Goal: Information Seeking & Learning: Learn about a topic

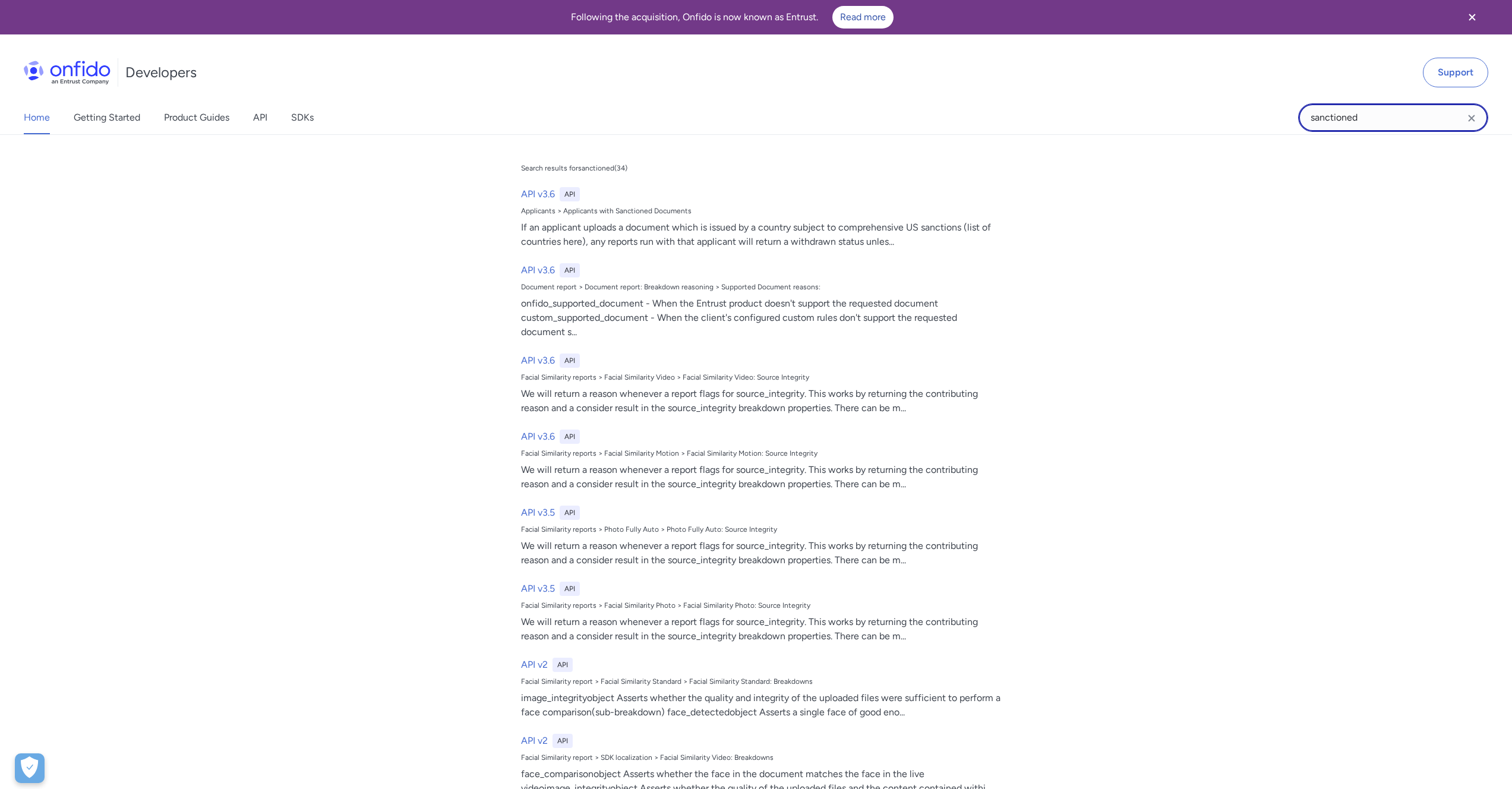
click at [1364, 119] on input "sanctioned" at bounding box center [1393, 117] width 190 height 28
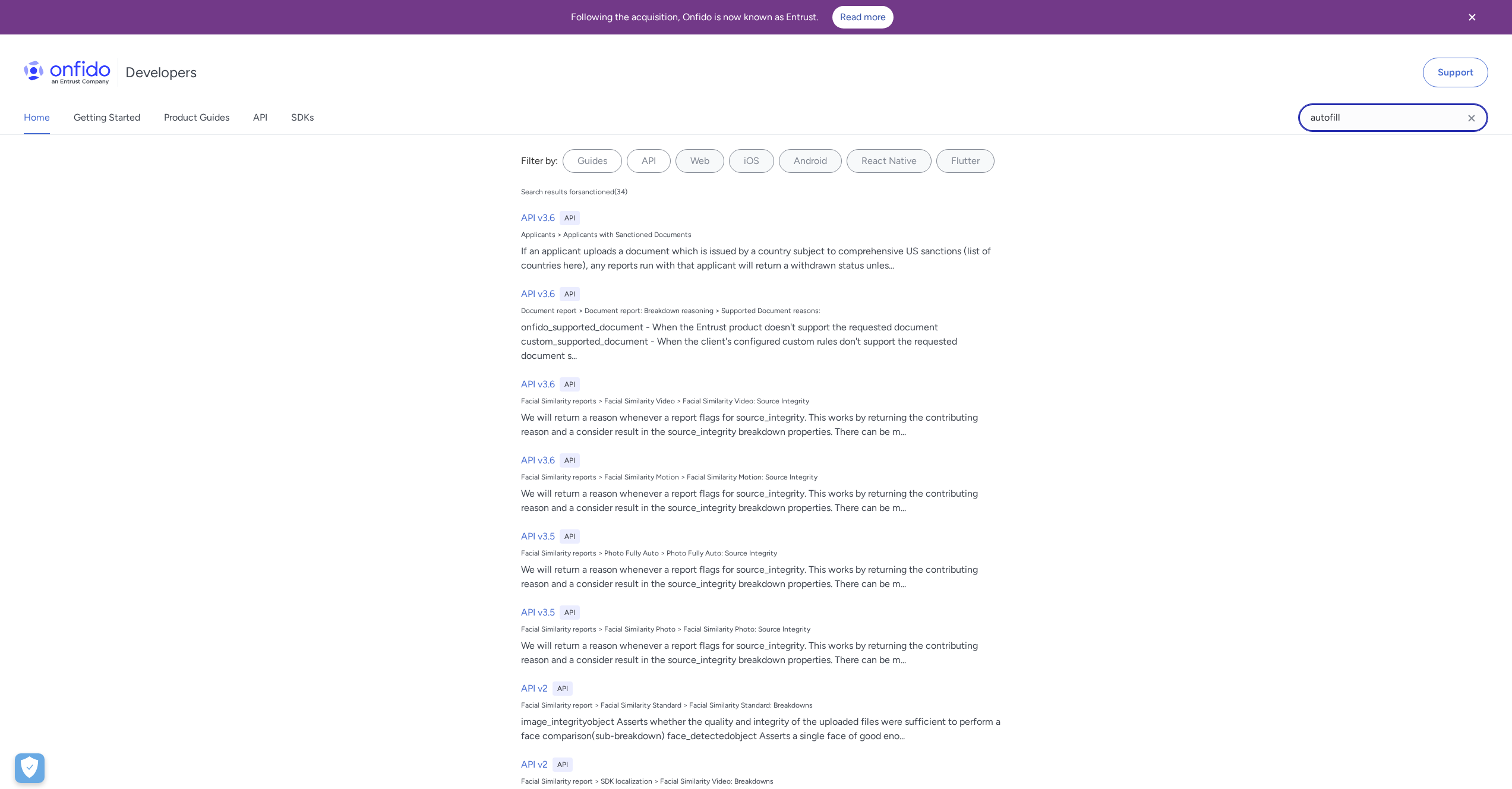
type input "autofill"
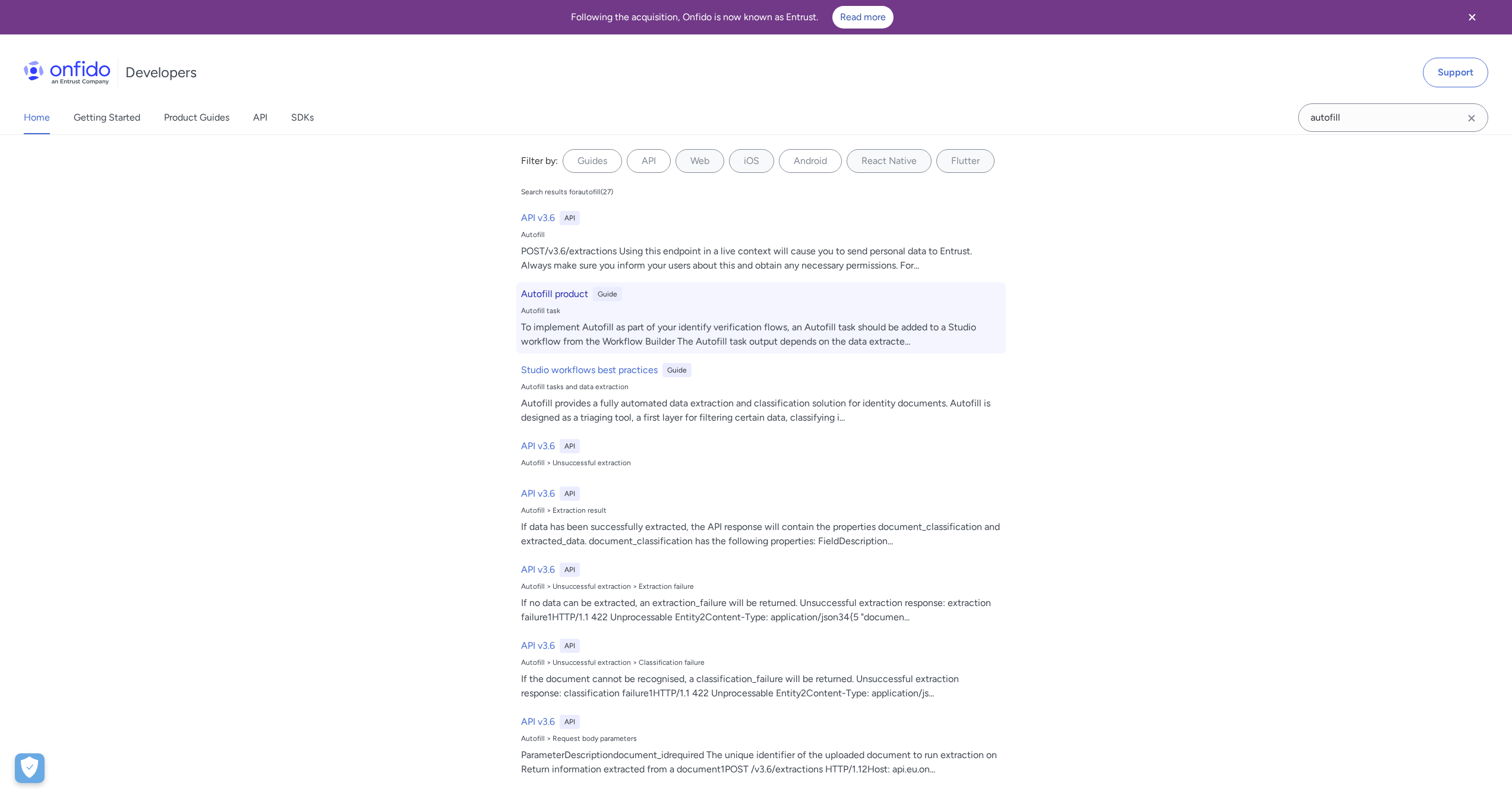
click at [560, 294] on h6 "Autofill product" at bounding box center [554, 295] width 67 height 15
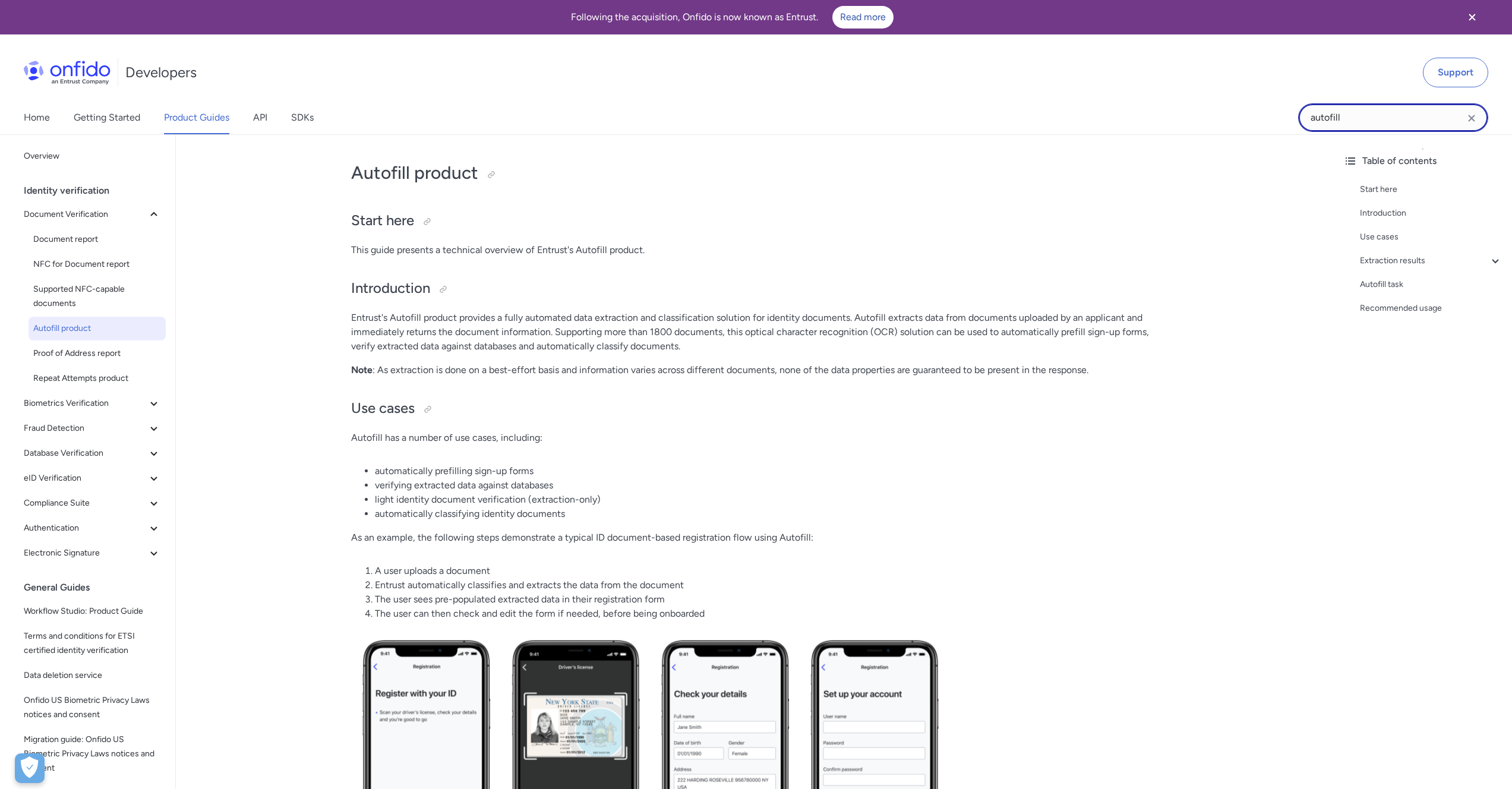
click at [1323, 113] on input "autofill" at bounding box center [1393, 117] width 190 height 28
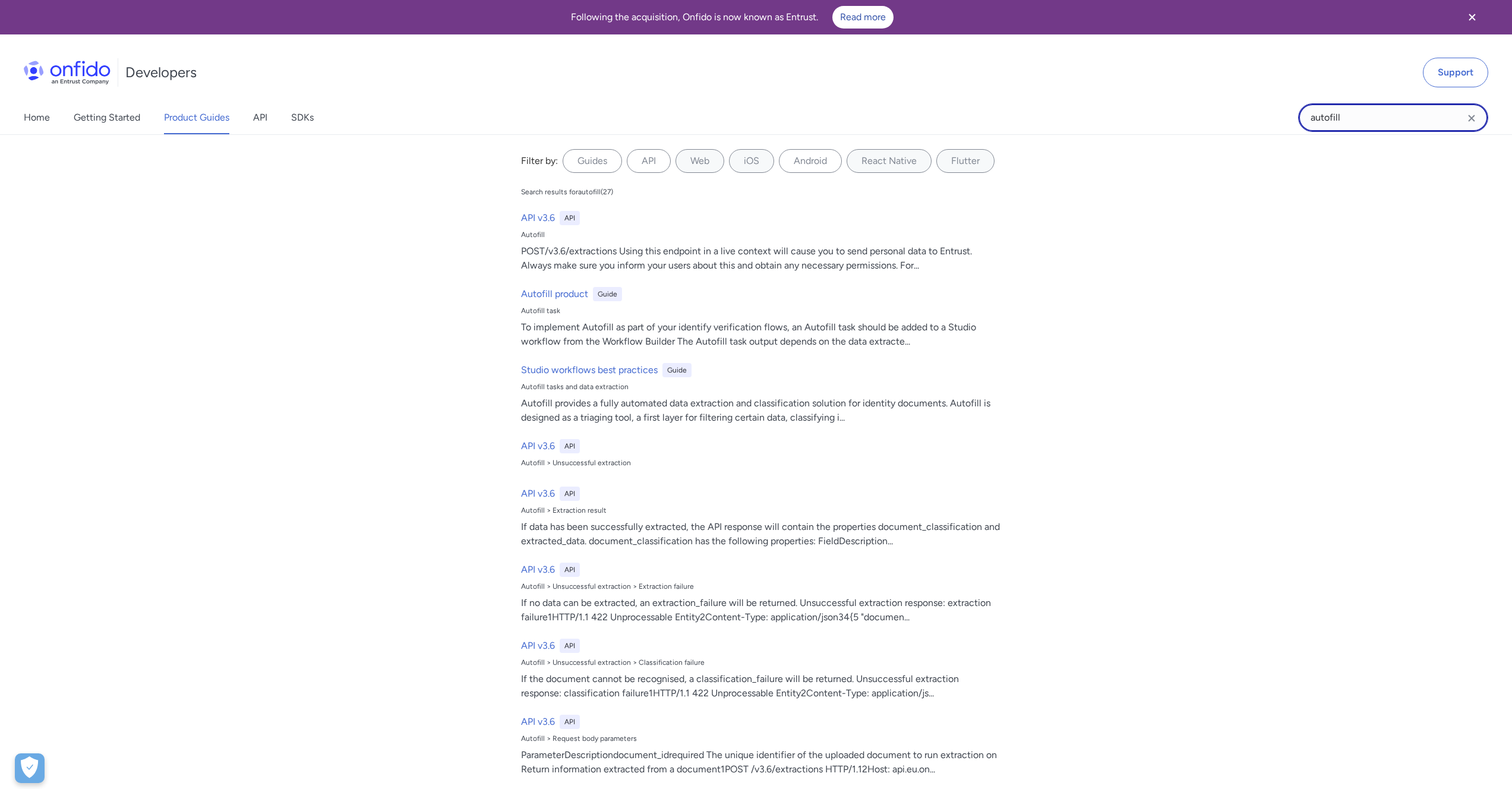
click at [1323, 113] on input "autofill" at bounding box center [1393, 117] width 190 height 28
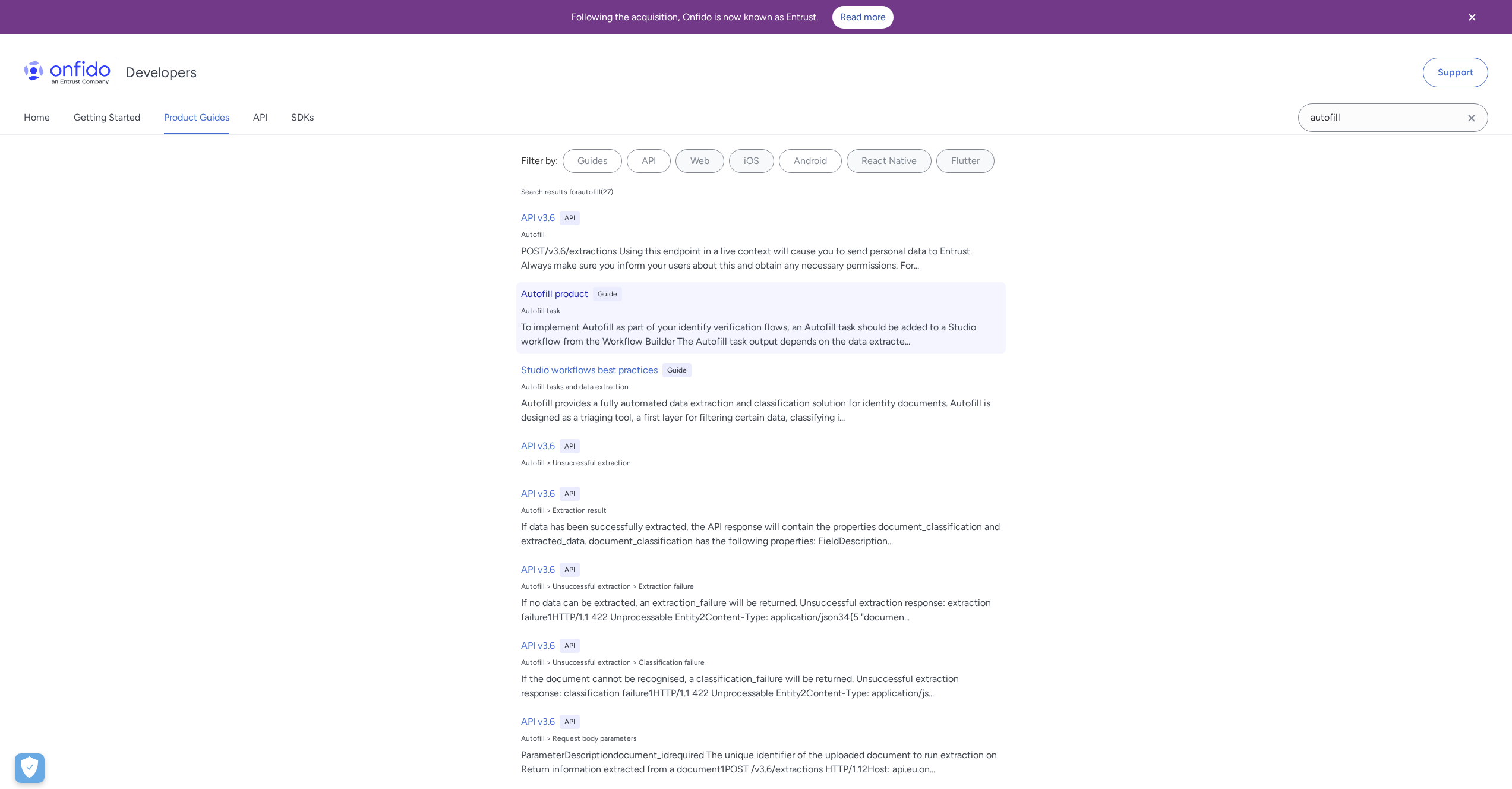
click at [555, 295] on h6 "Autofill product" at bounding box center [554, 295] width 67 height 15
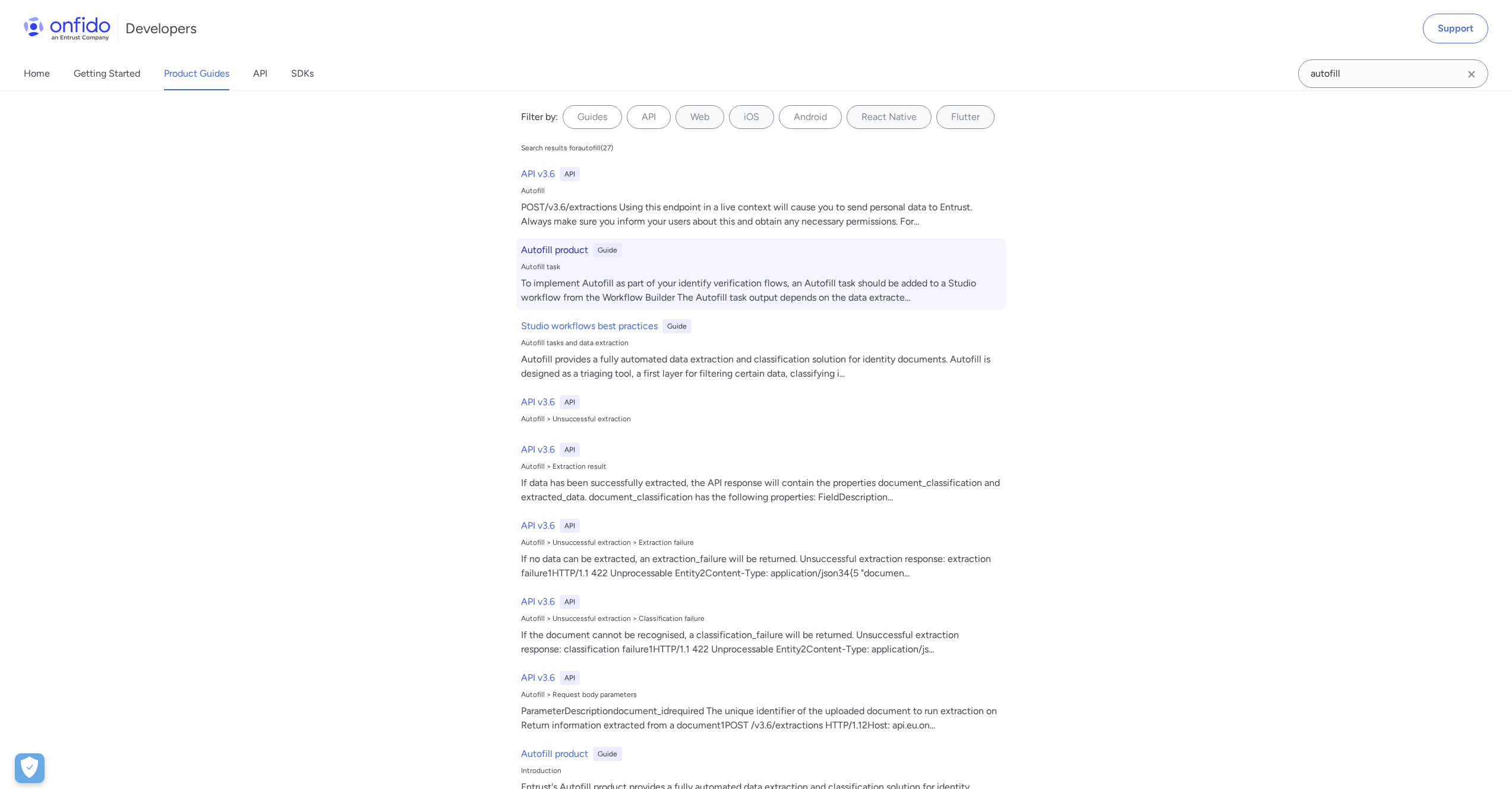
click at [553, 253] on h6 "Autofill product" at bounding box center [554, 250] width 67 height 15
click at [544, 253] on h6 "Autofill product" at bounding box center [554, 250] width 67 height 15
click at [586, 249] on div "Autofill product Guide" at bounding box center [760, 250] width 480 height 15
click at [557, 246] on h6 "Autofill product" at bounding box center [554, 250] width 67 height 15
click at [557, 250] on h6 "Autofill product" at bounding box center [554, 250] width 67 height 15
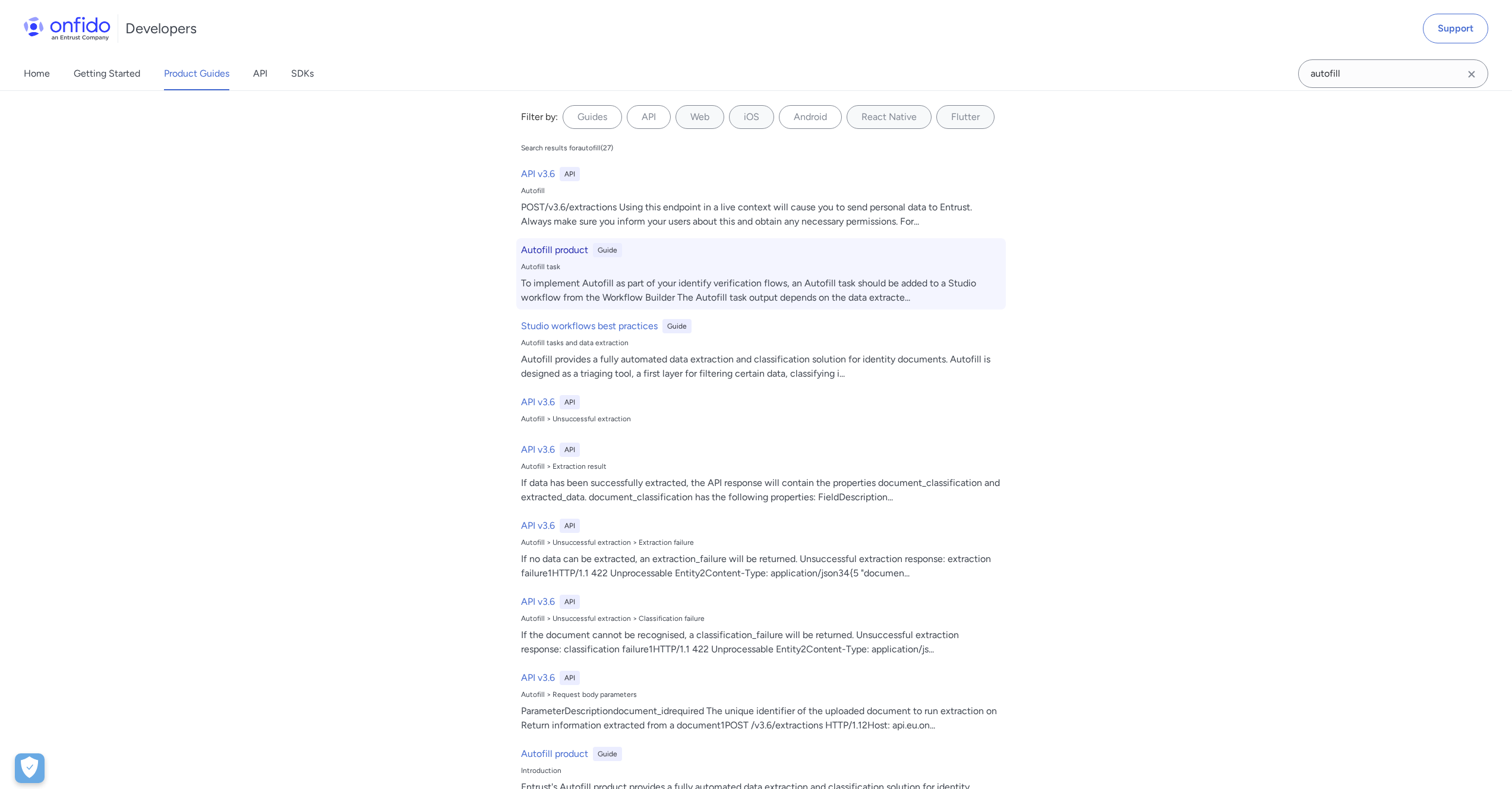
click at [807, 273] on div "Autofill product Guide Autofill task To implement Autofill as part of your iden…" at bounding box center [761, 274] width 490 height 71
click at [803, 251] on div "Autofill product Guide" at bounding box center [760, 250] width 480 height 15
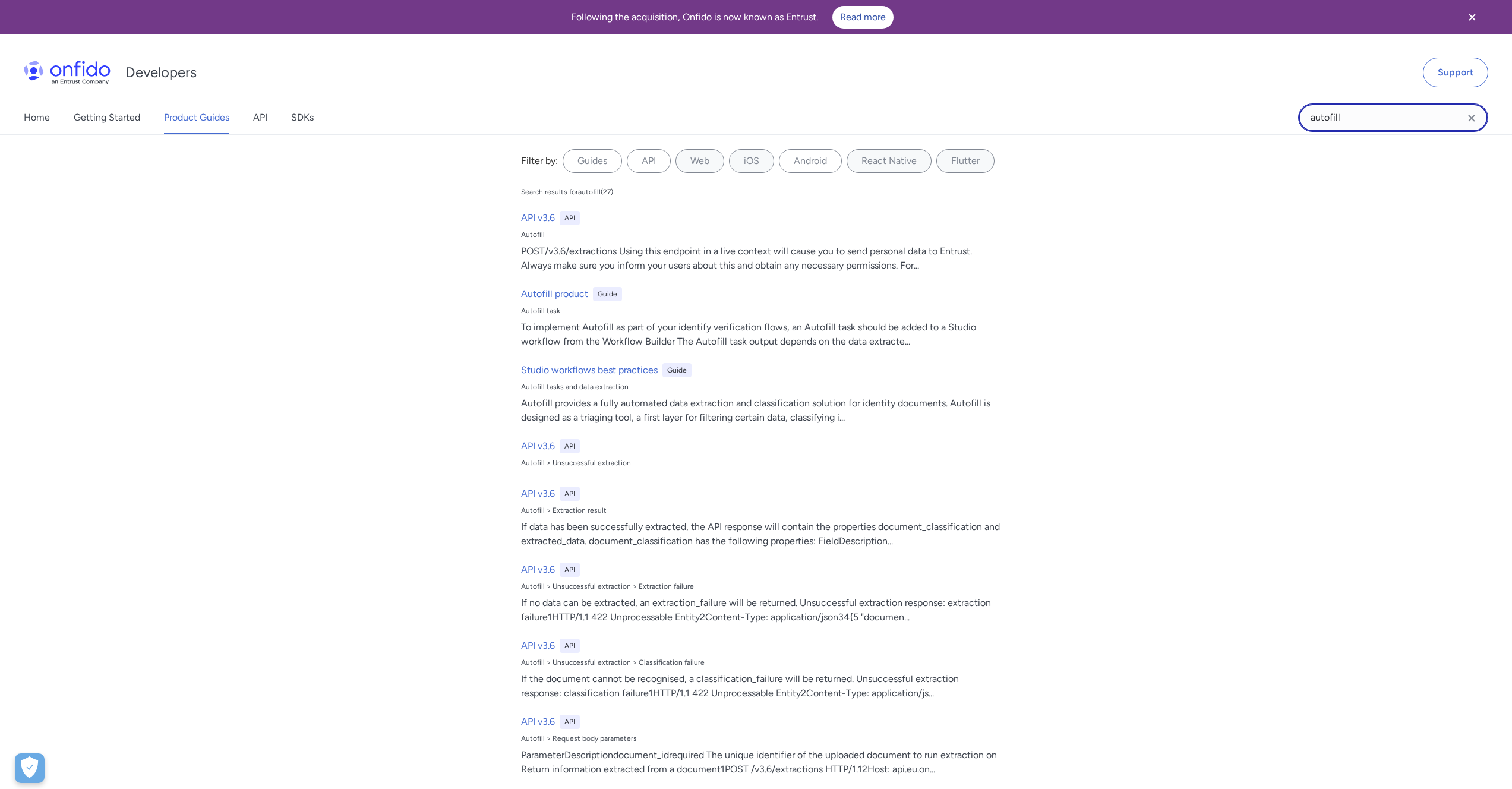
click at [1337, 119] on input "autofill" at bounding box center [1393, 117] width 190 height 28
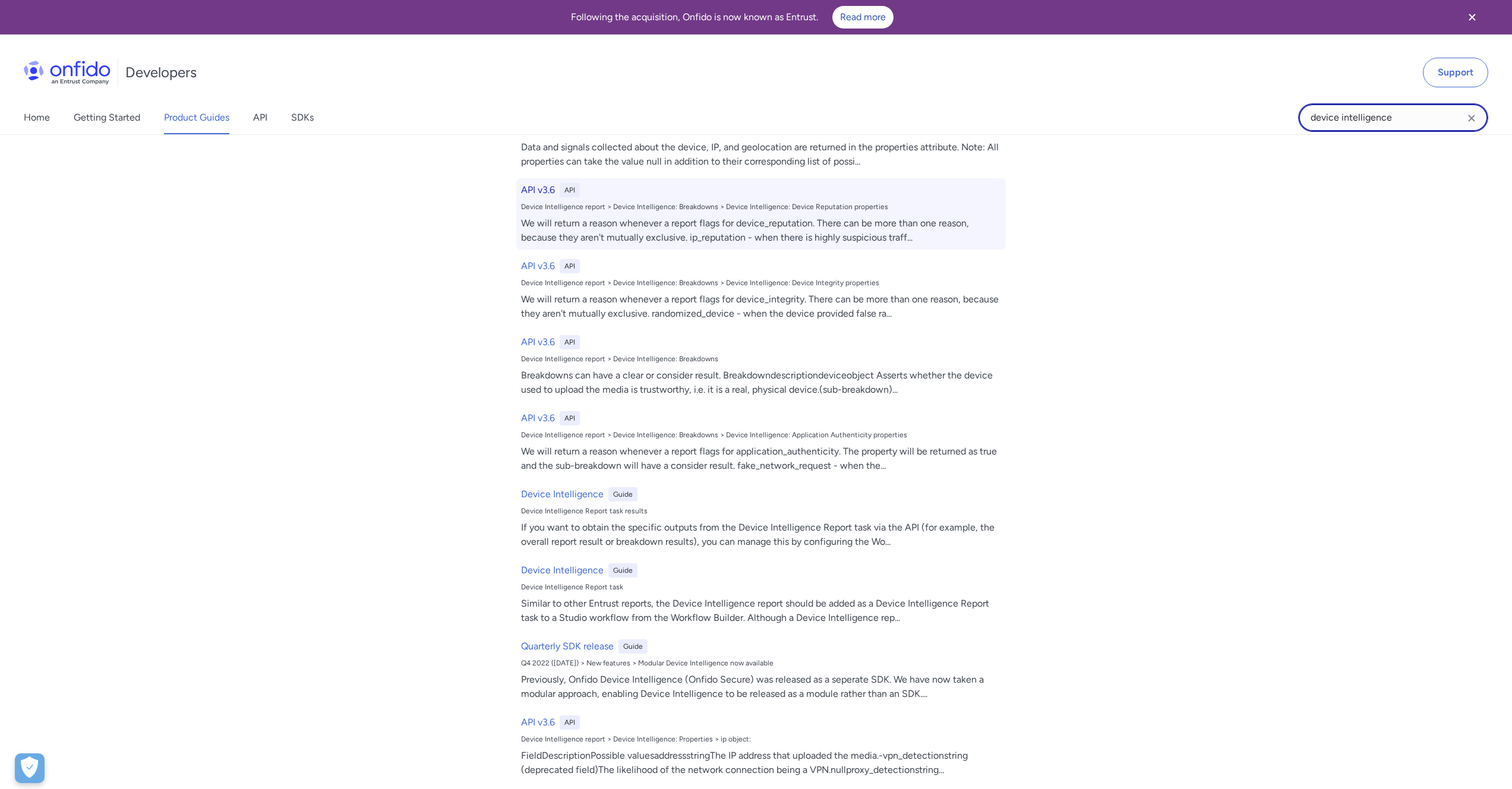
scroll to position [373, 0]
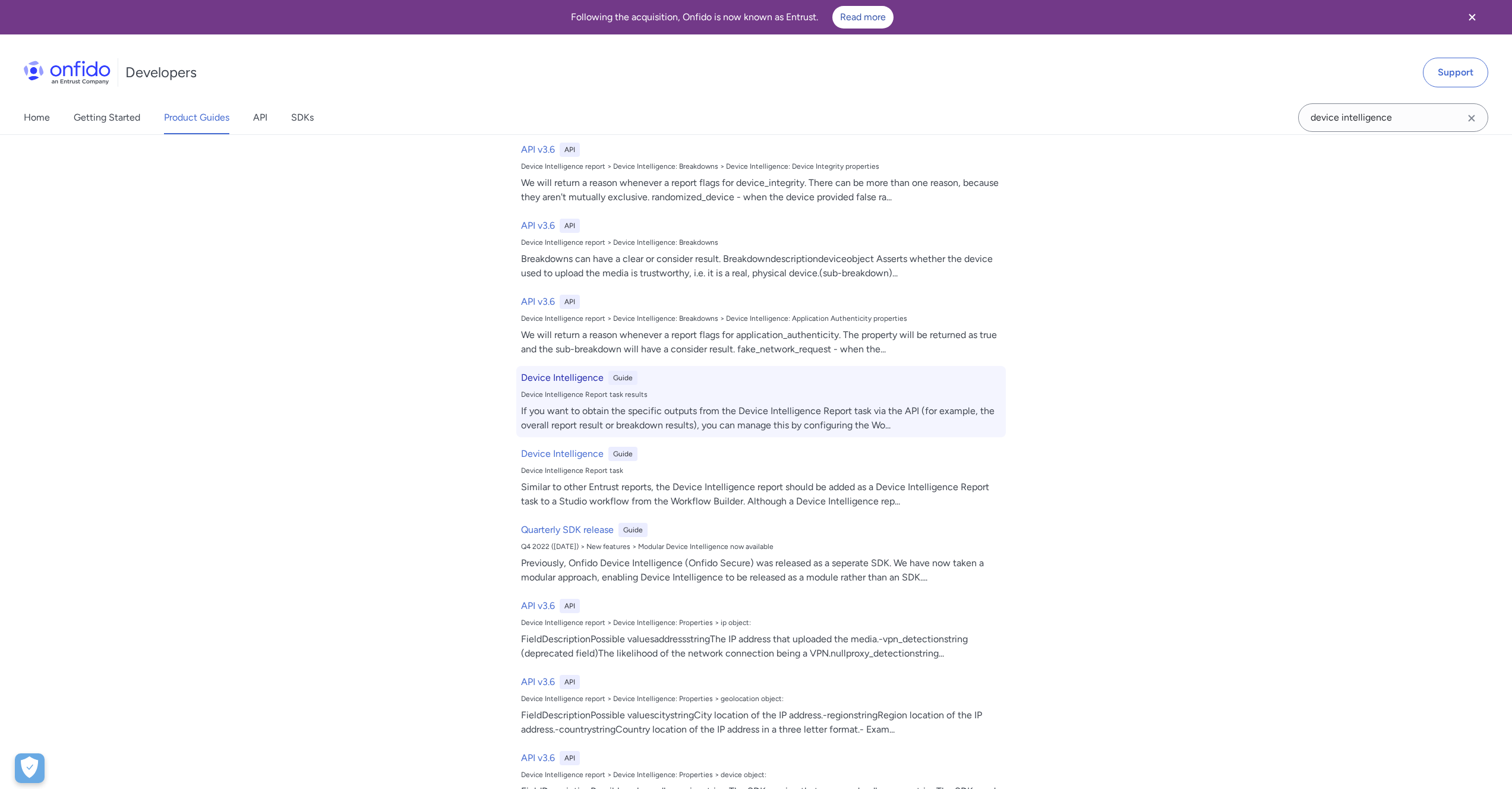
click at [558, 377] on h6 "Device Intelligence" at bounding box center [562, 378] width 83 height 15
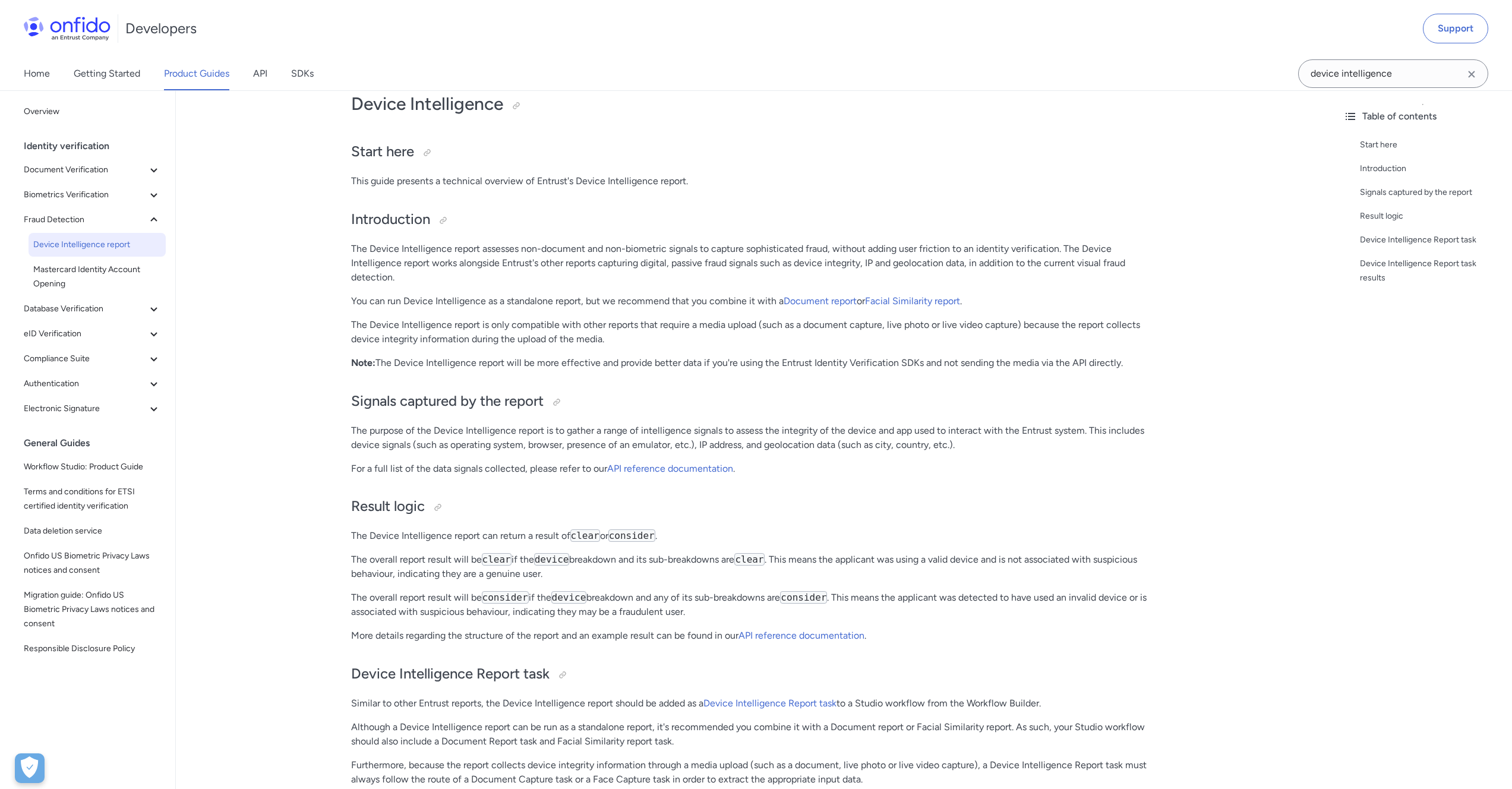
scroll to position [80, 0]
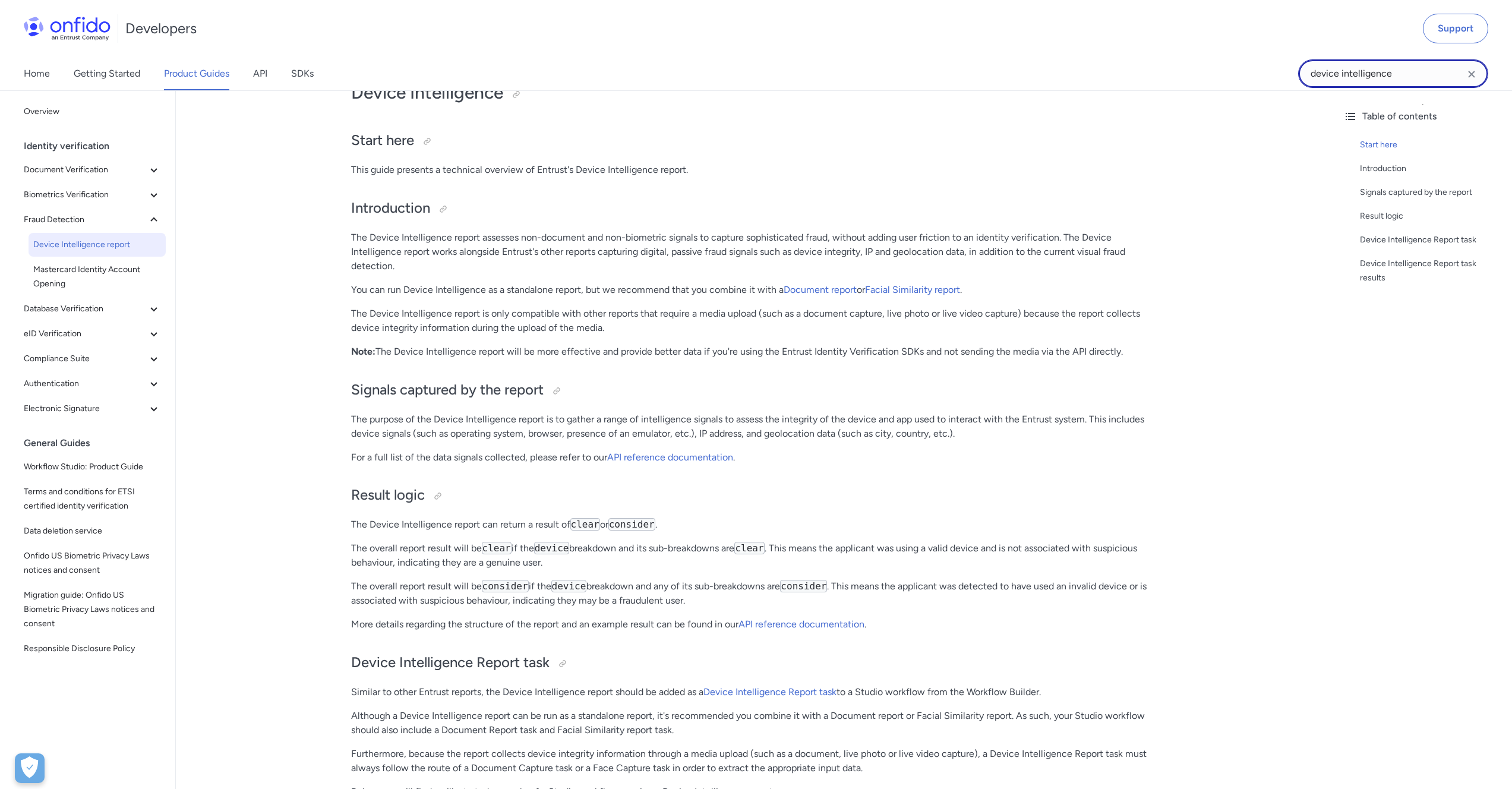
click at [1360, 73] on input "device intelligence" at bounding box center [1393, 73] width 190 height 28
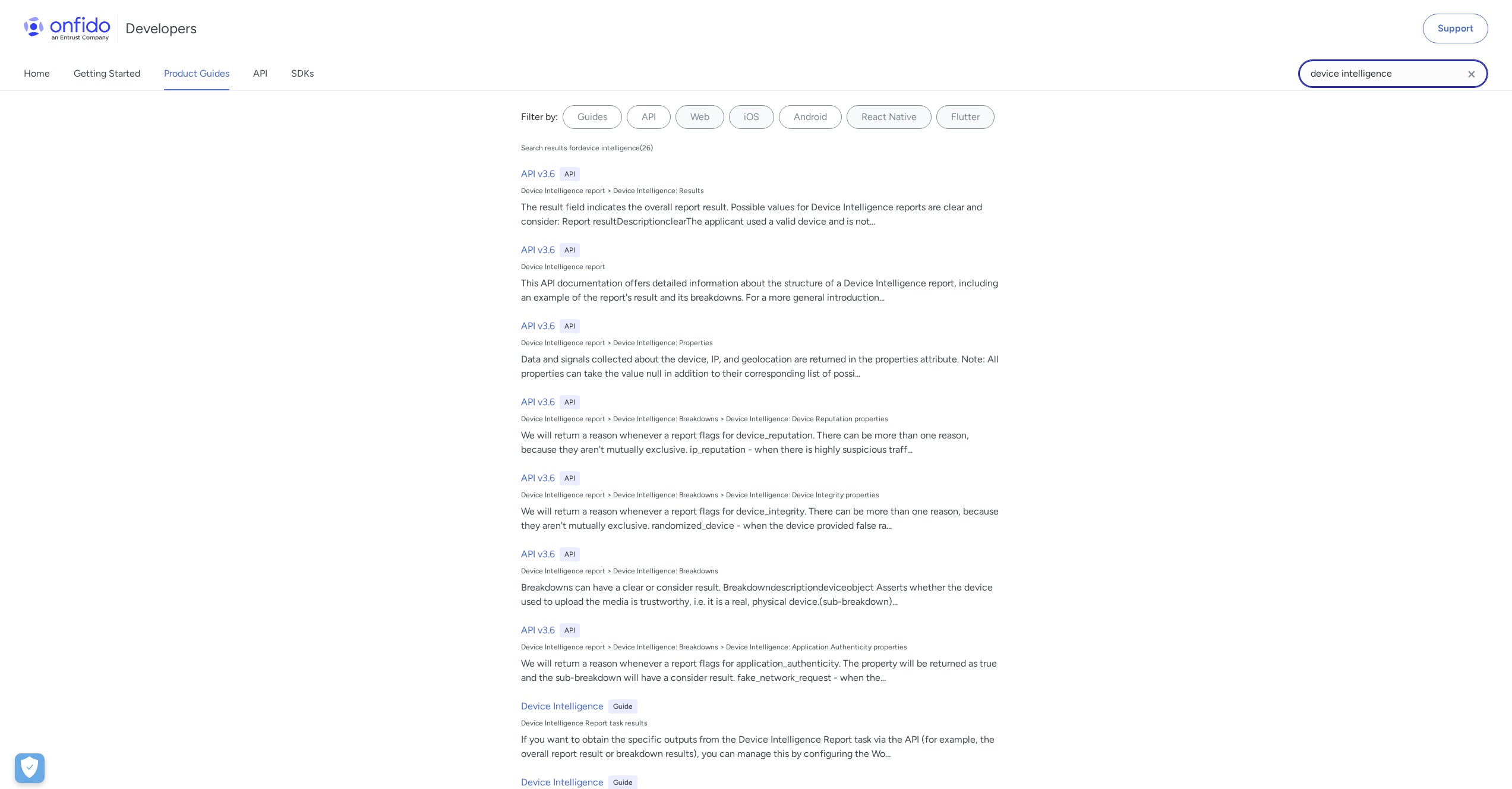
click at [1360, 73] on input "device intelligence" at bounding box center [1393, 73] width 190 height 28
type input "repeat attempts"
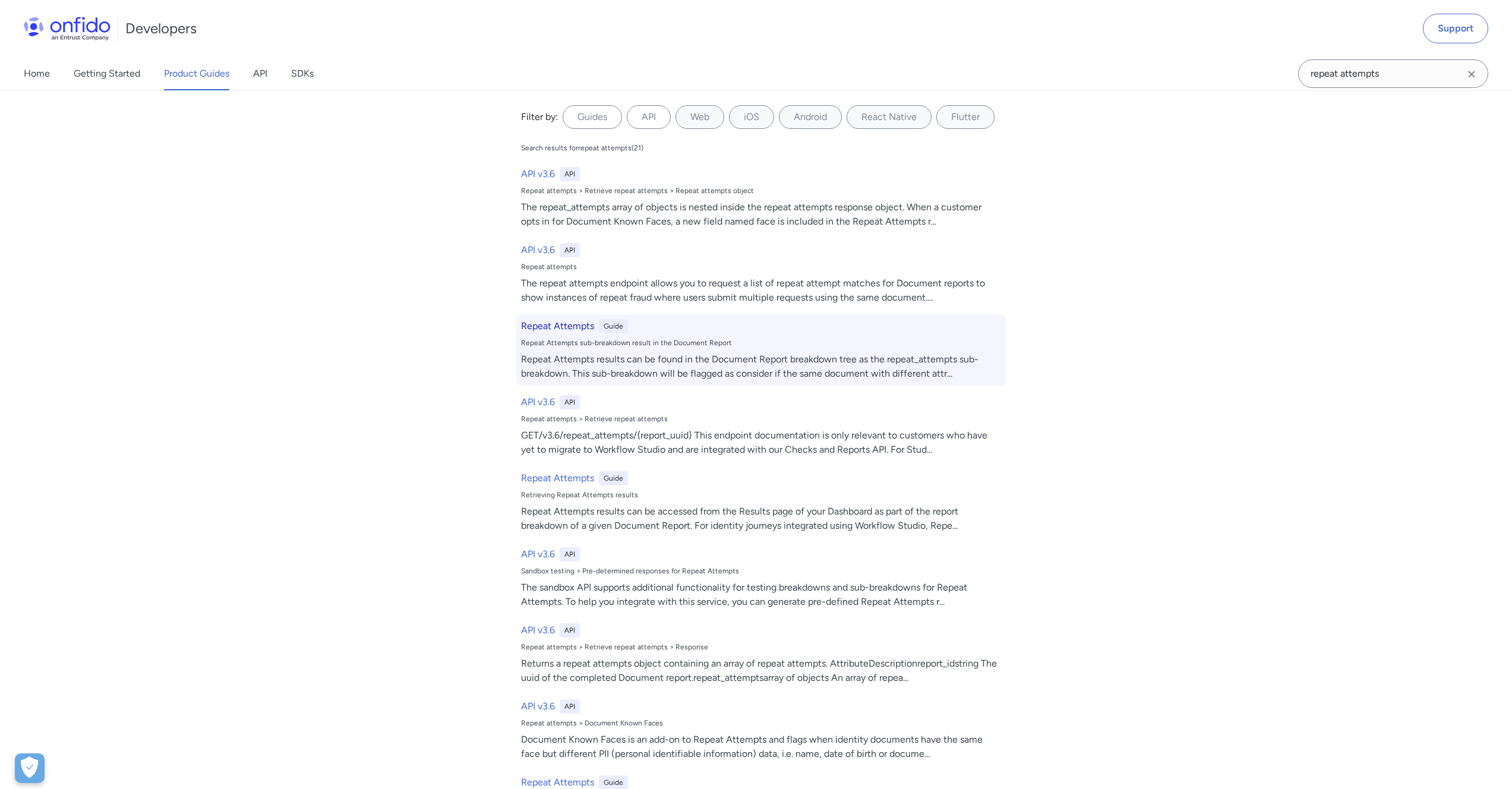
click at [553, 322] on h6 "Repeat Attempts" at bounding box center [557, 326] width 73 height 15
